Goal: Book appointment/travel/reservation

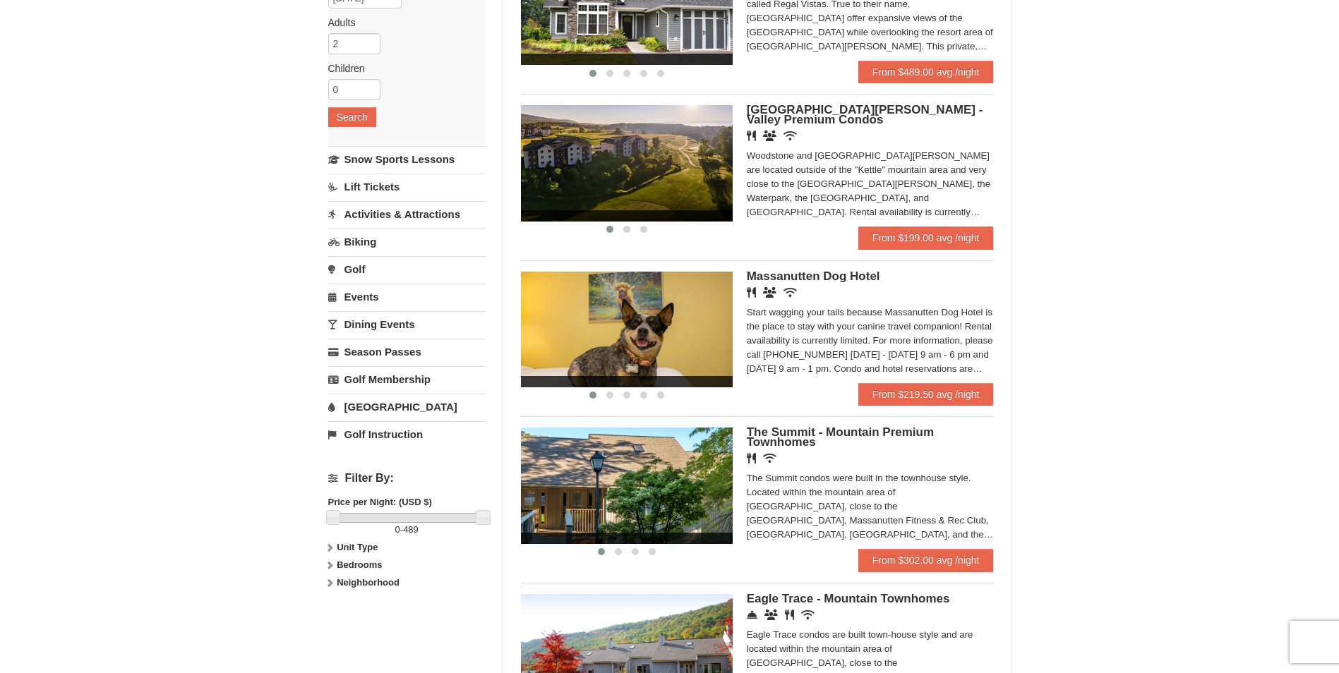
scroll to position [212, 0]
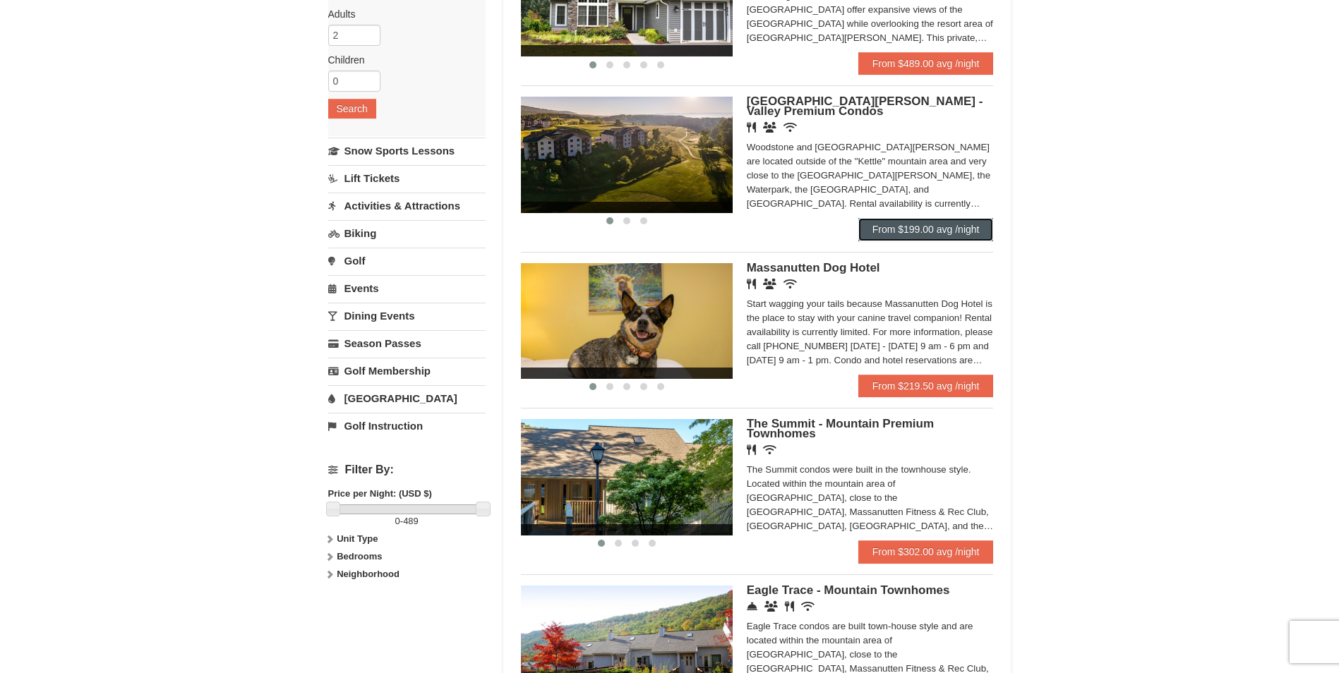
click at [942, 227] on link "From $199.00 avg /night" at bounding box center [926, 229] width 136 height 23
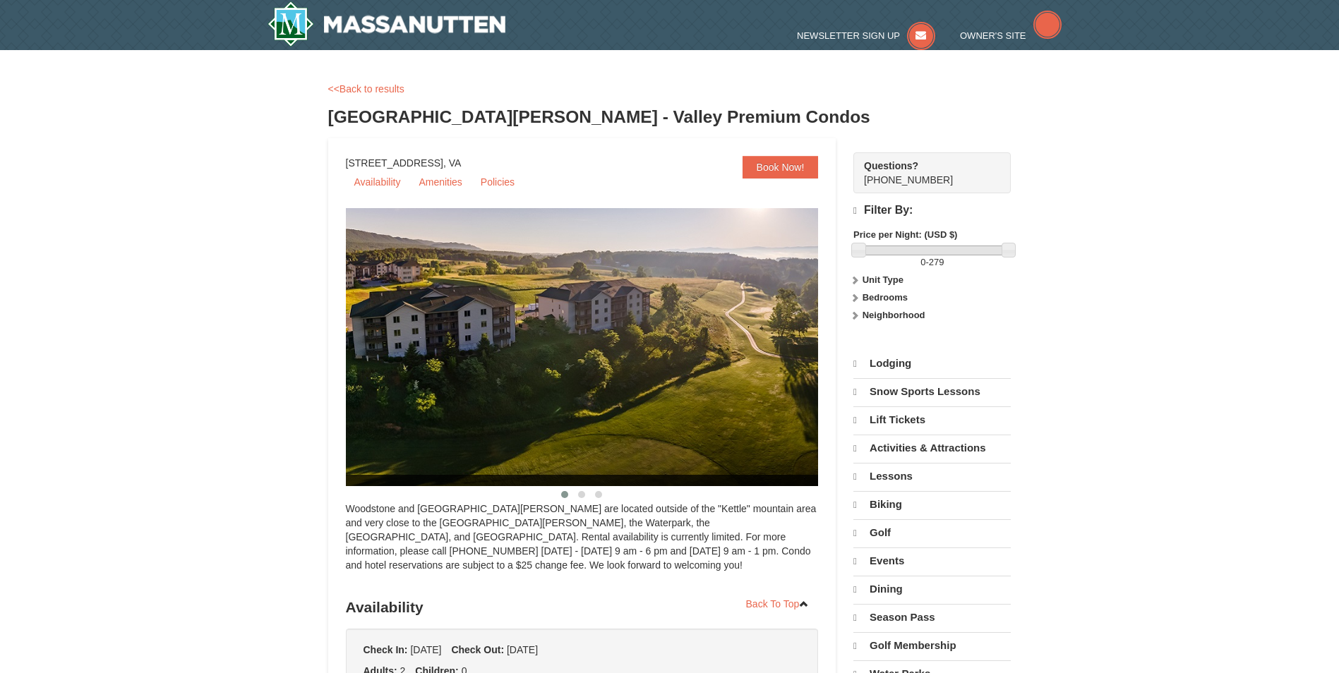
select select "9"
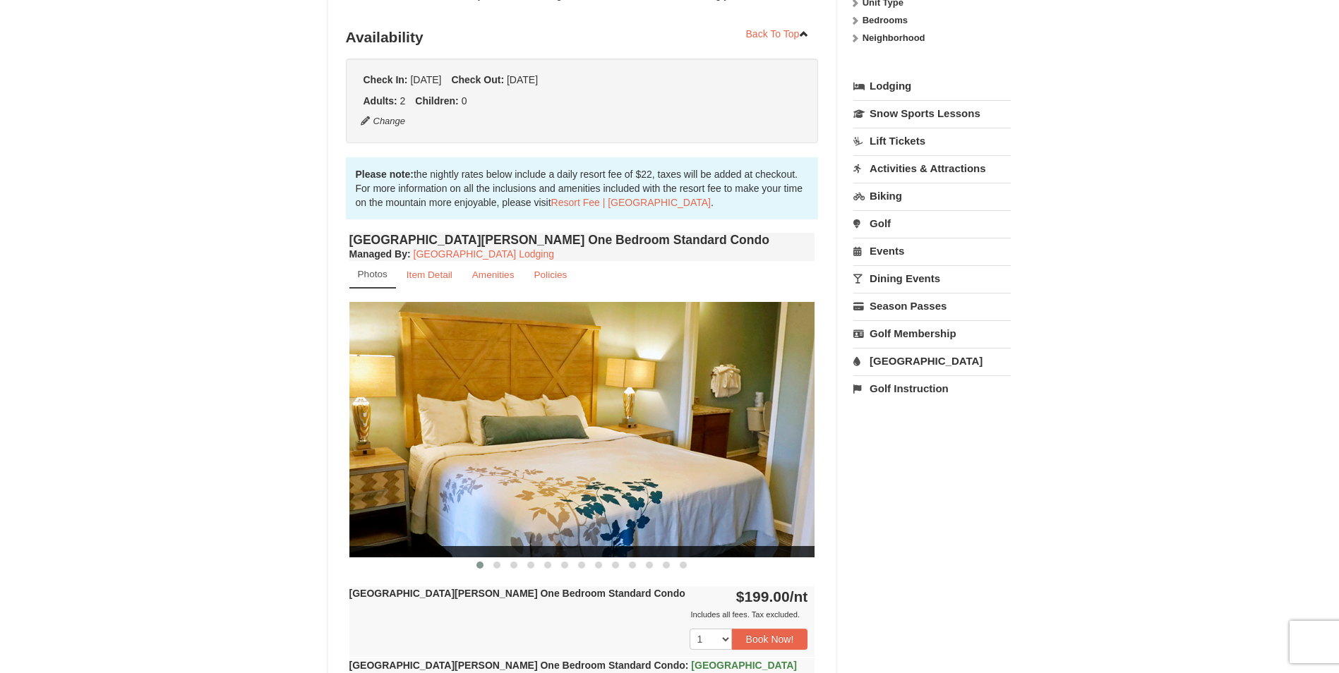
scroll to position [282, 0]
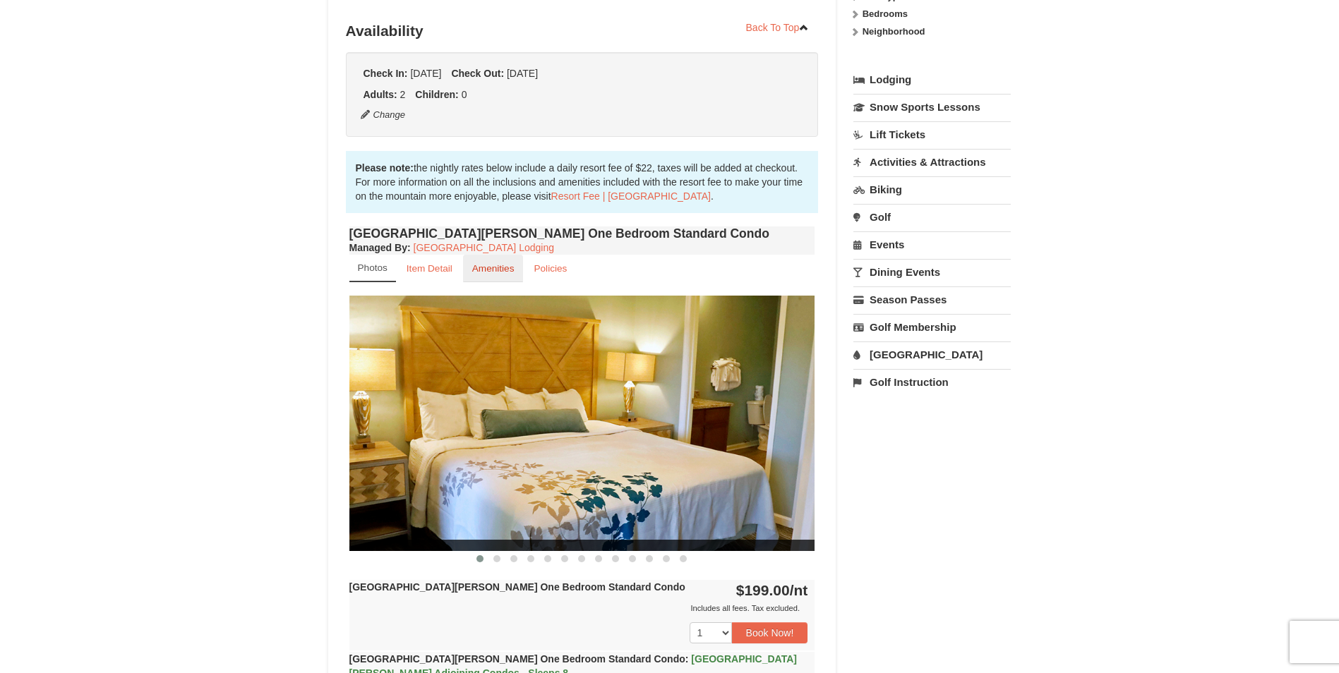
click at [481, 275] on link "Amenities" at bounding box center [493, 269] width 61 height 28
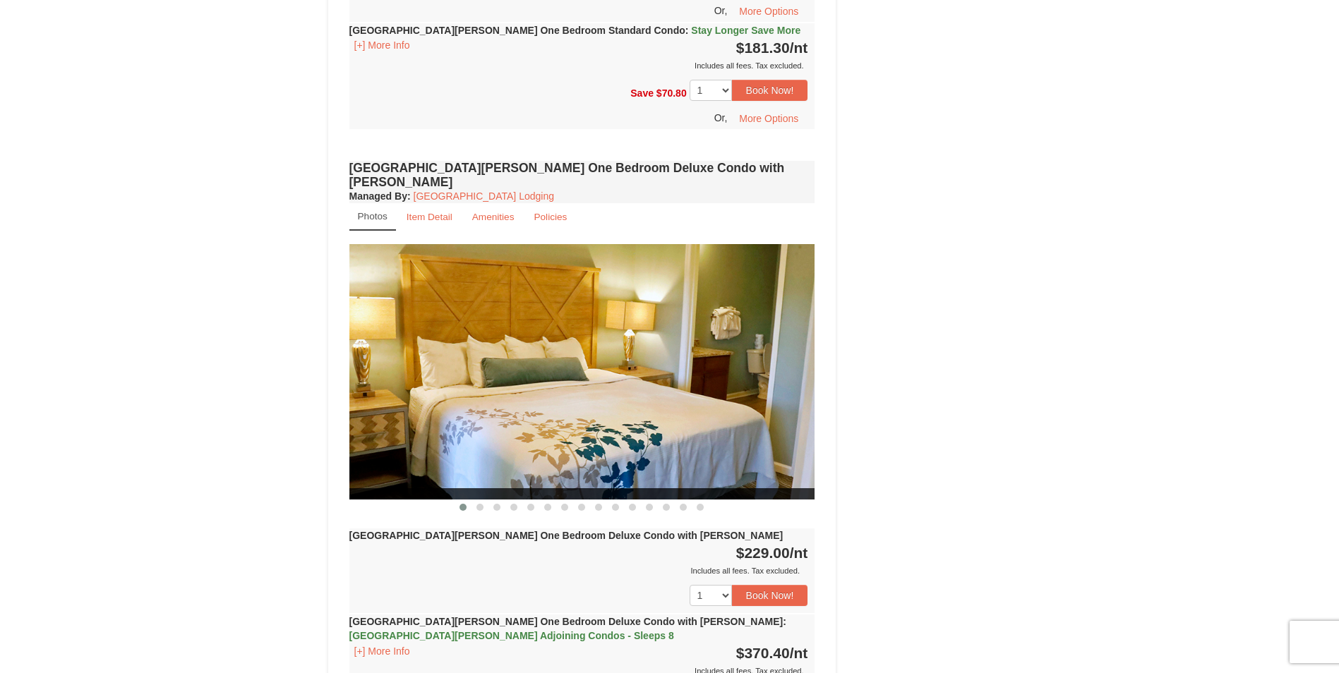
scroll to position [918, 0]
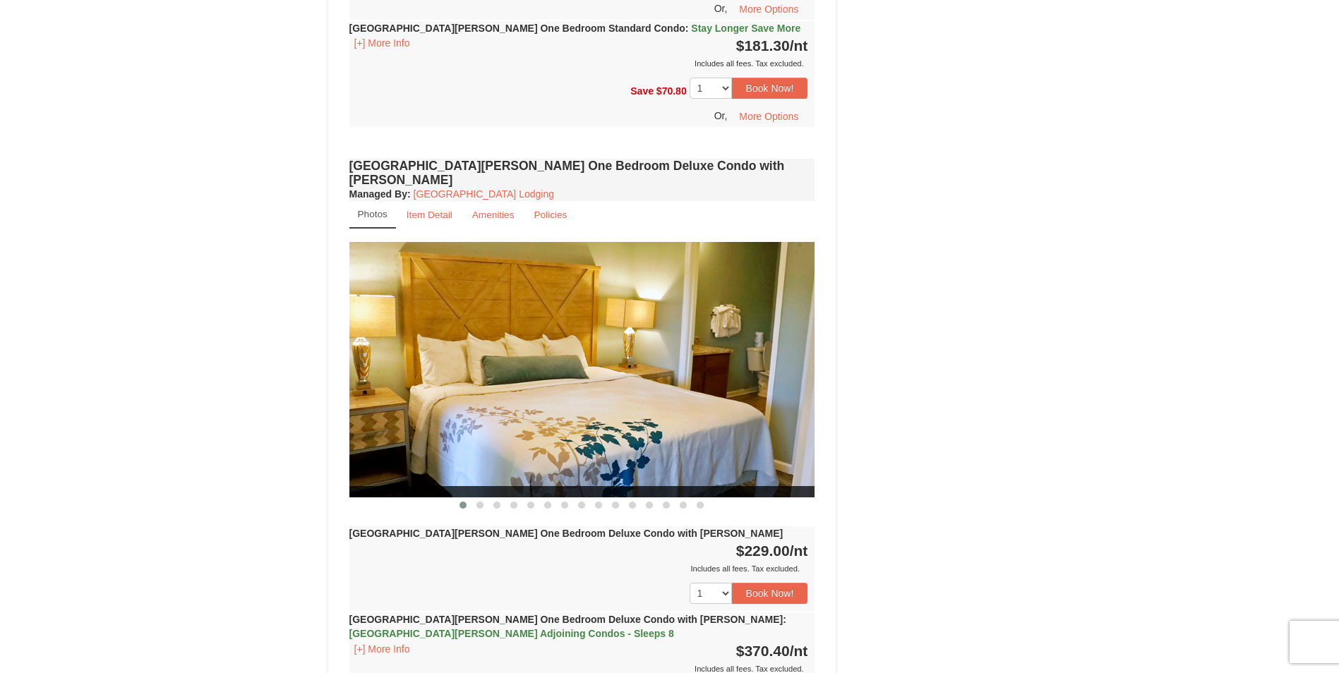
click at [543, 325] on img at bounding box center [582, 369] width 466 height 255
drag, startPoint x: 777, startPoint y: 358, endPoint x: 351, endPoint y: 345, distance: 426.5
click at [347, 345] on div "Woodstone Meadows One Bedroom Deluxe Condo with Jacuzzi Managed By : Massanutte…" at bounding box center [582, 519] width 473 height 728
click at [747, 349] on img at bounding box center [582, 369] width 466 height 255
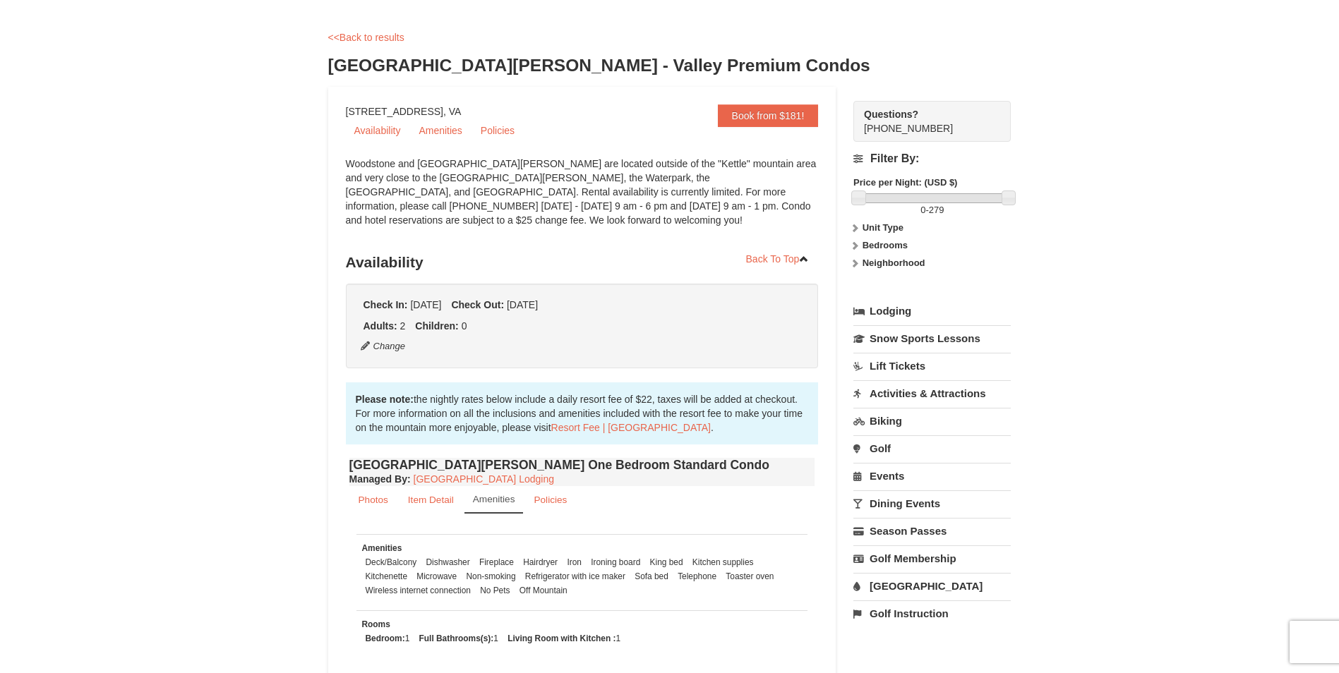
scroll to position [0, 0]
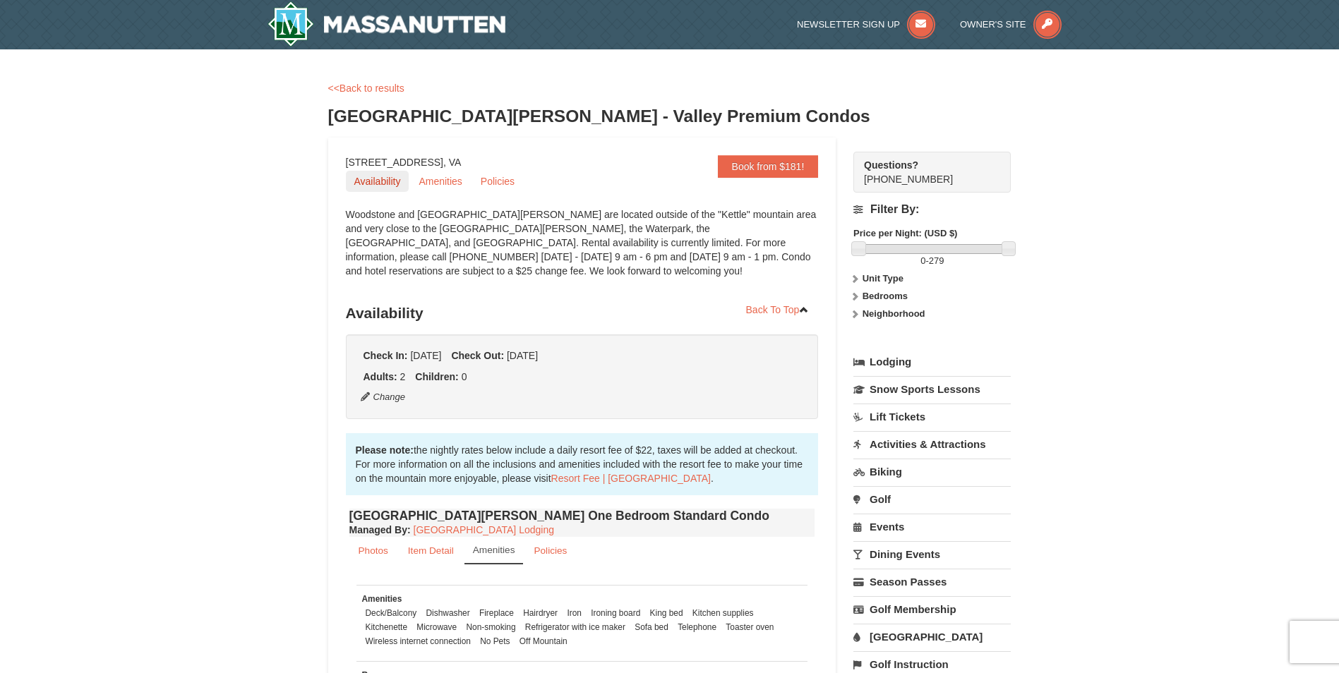
click at [376, 180] on link "Availability" at bounding box center [378, 181] width 64 height 21
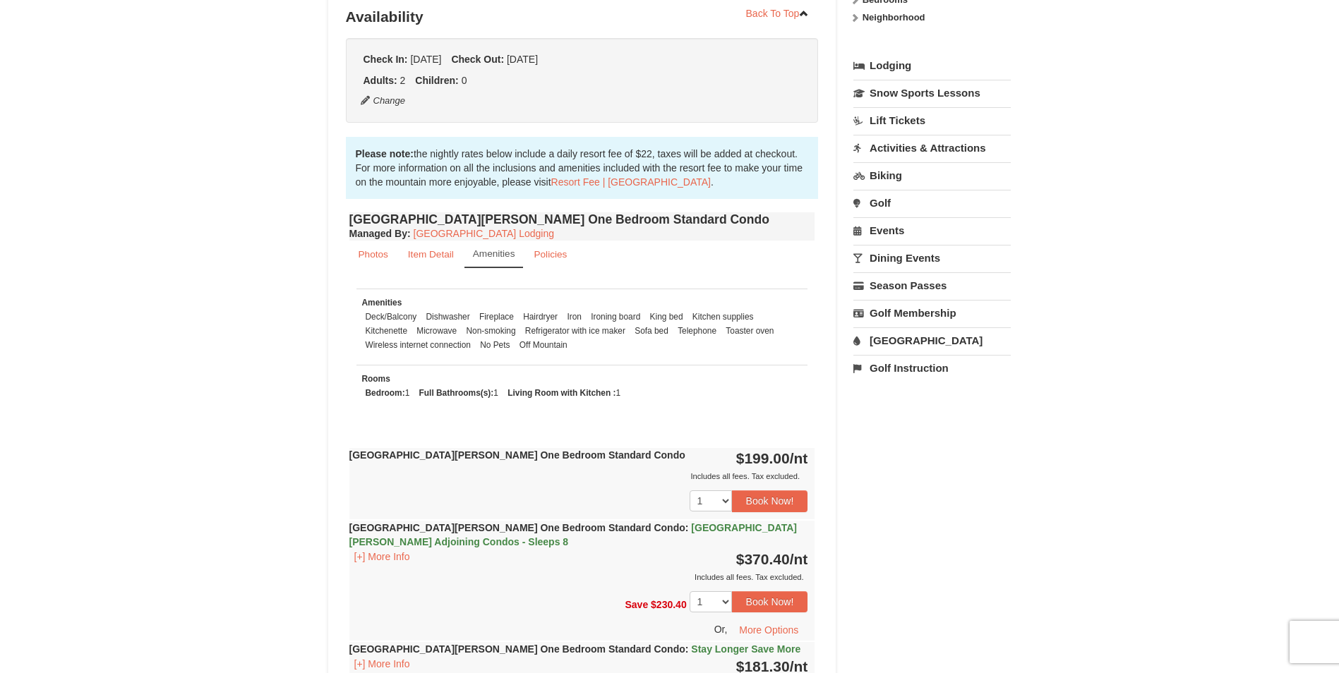
scroll to position [299, 0]
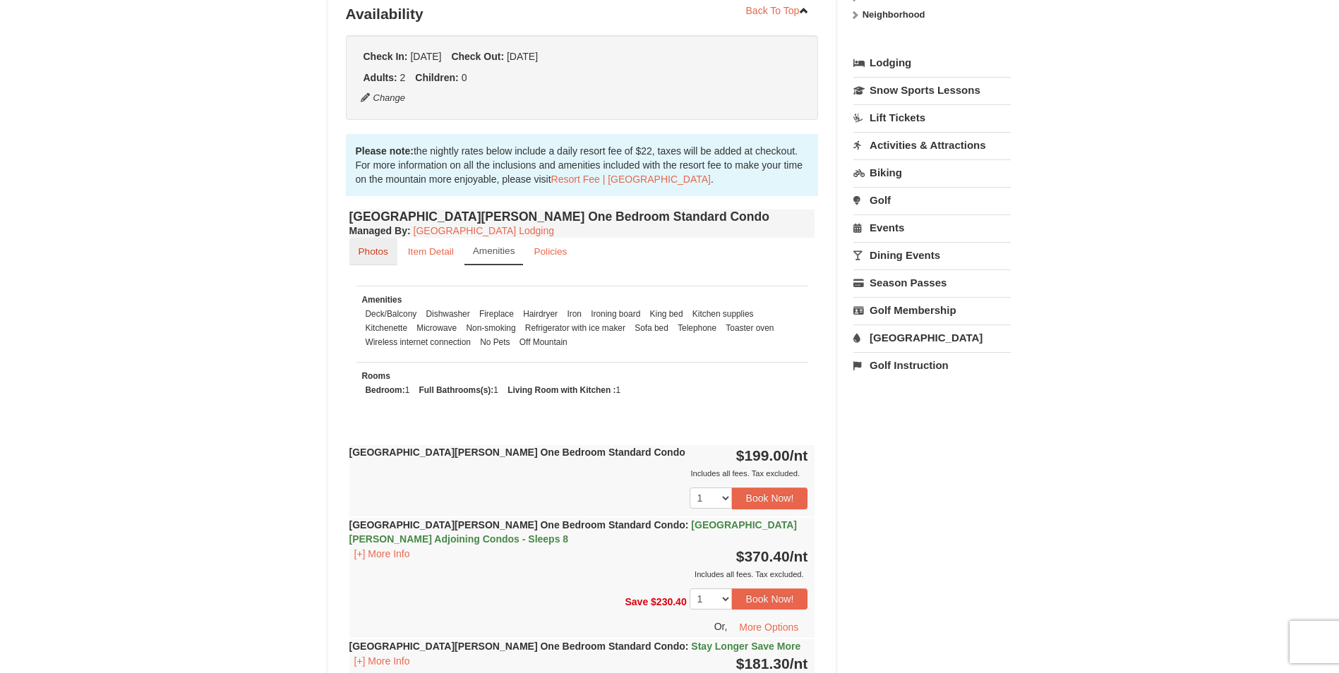
click at [377, 257] on small "Photos" at bounding box center [374, 251] width 30 height 11
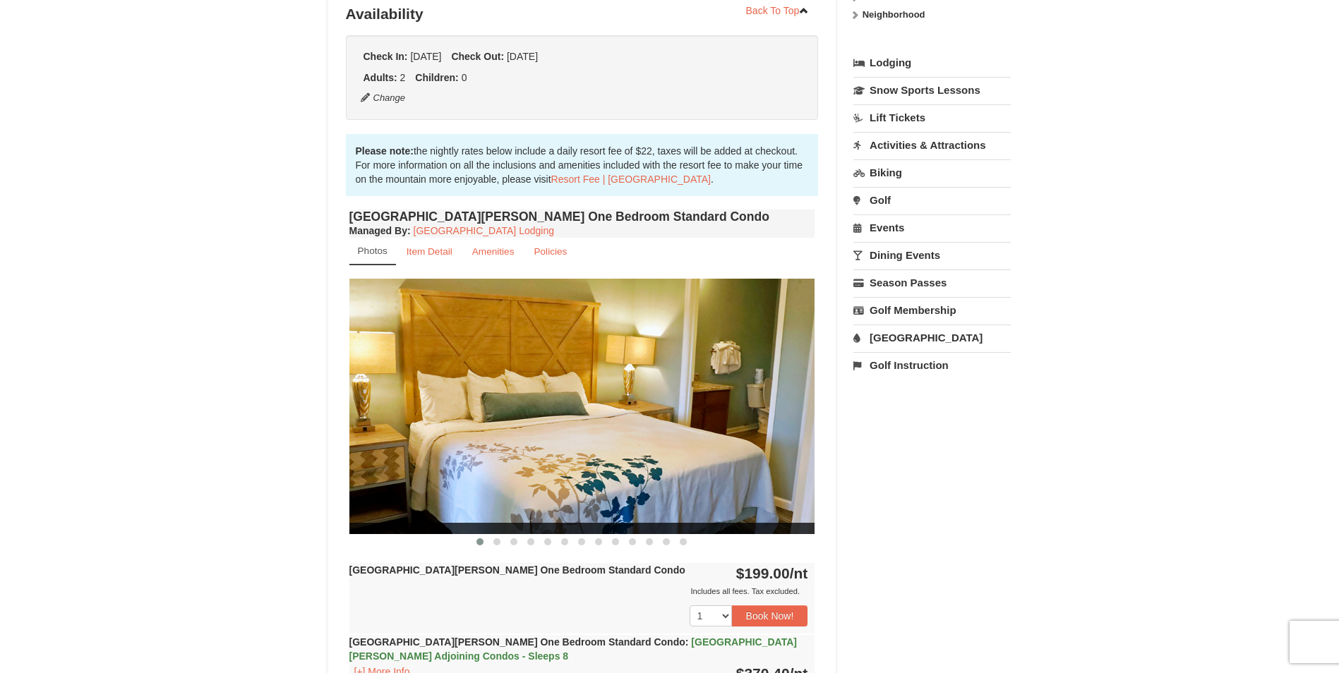
click at [812, 400] on img at bounding box center [582, 406] width 466 height 255
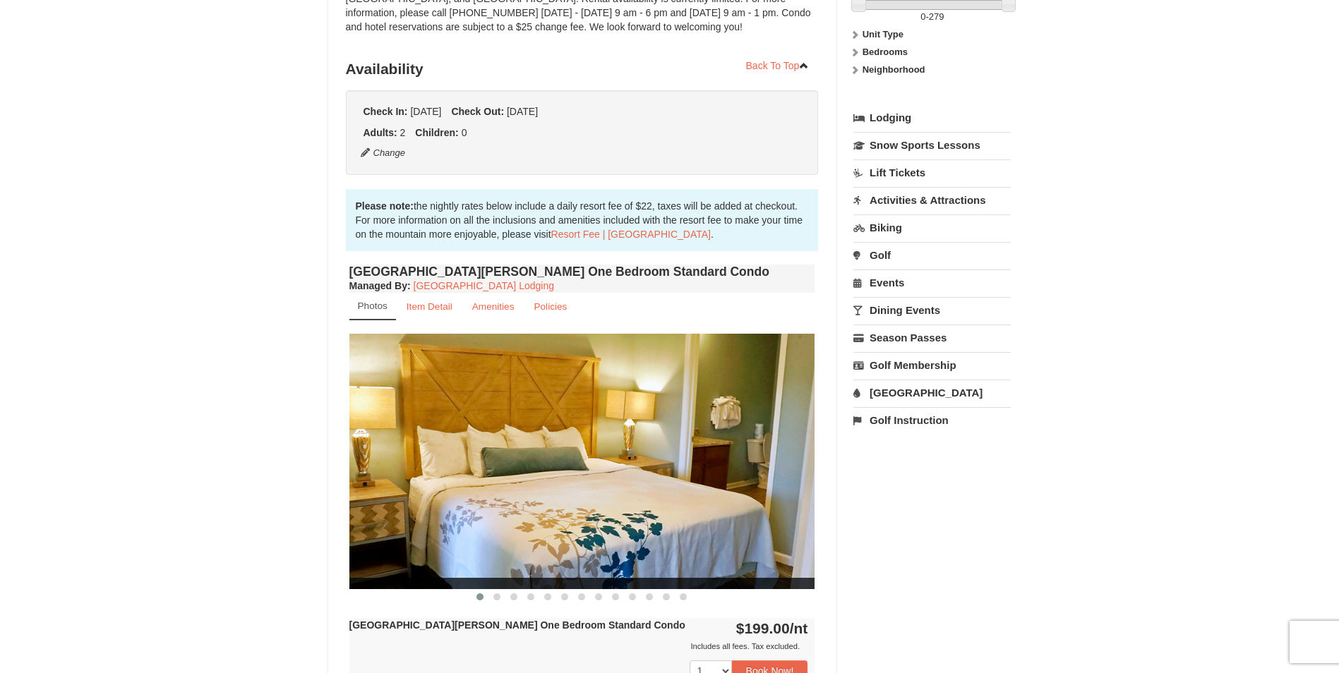
scroll to position [282, 0]
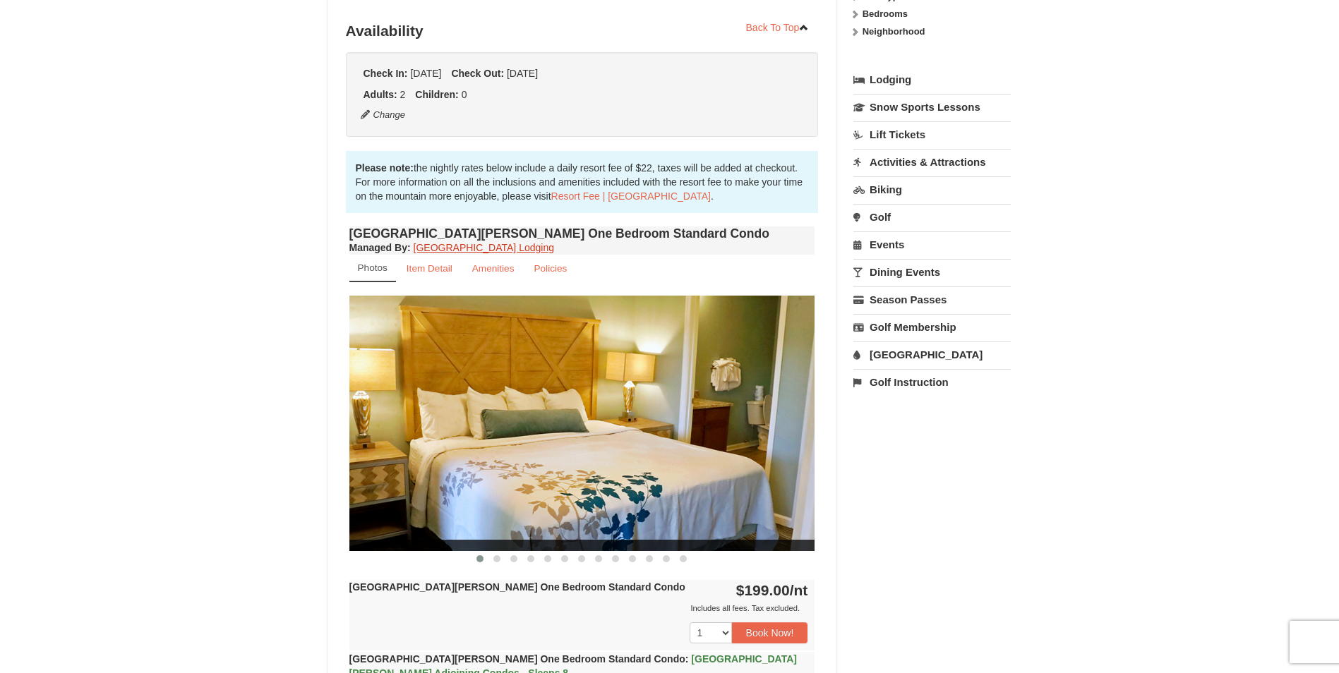
click at [443, 248] on link "Massanutten Resort Lodging" at bounding box center [484, 247] width 140 height 11
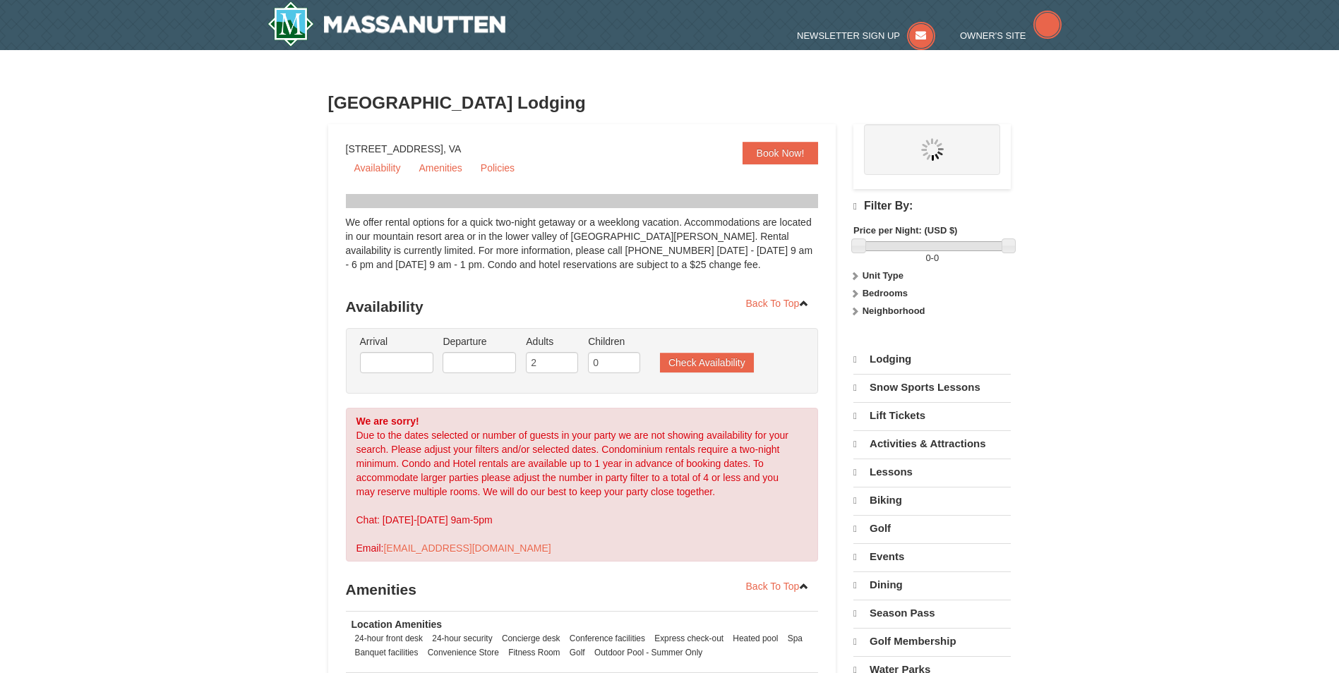
select select "9"
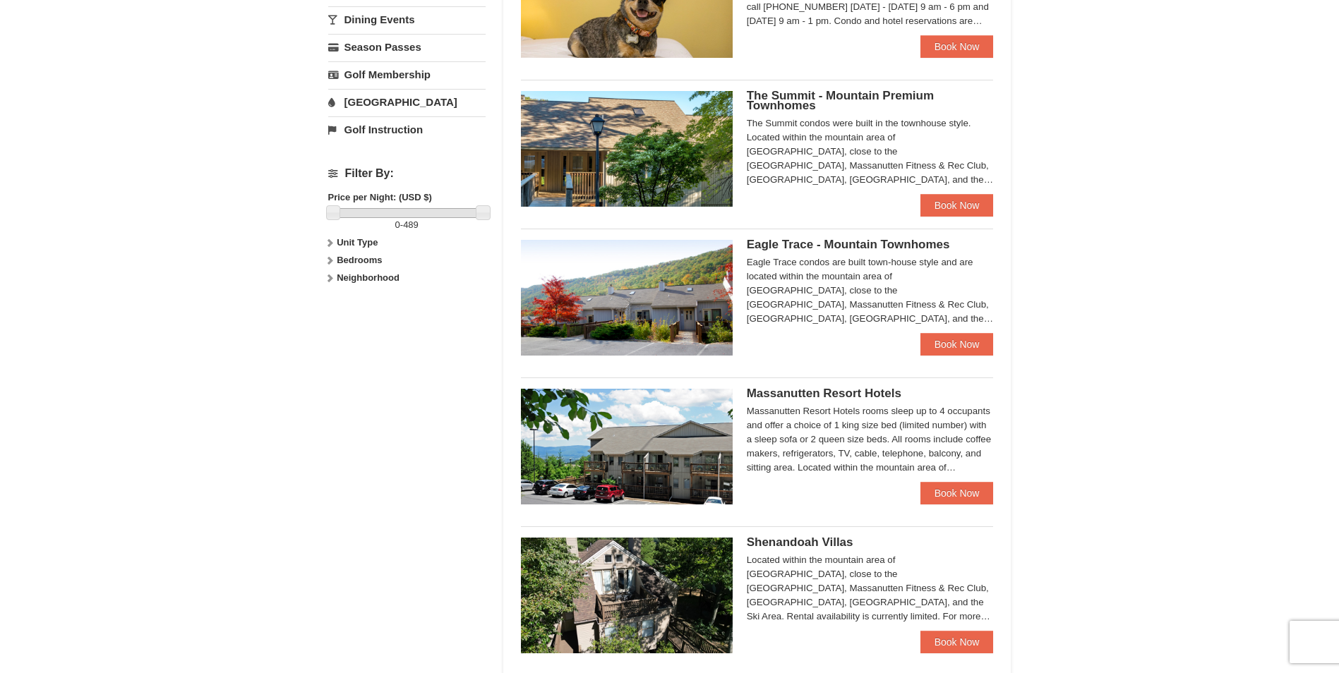
scroll to position [565, 0]
